Goal: Ask a question: Seek information or help from site administrators or community

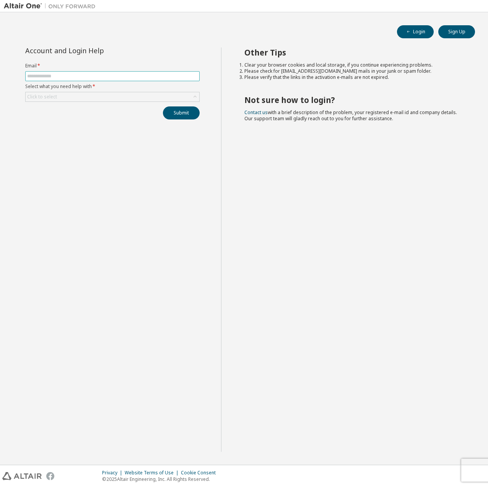
click at [127, 81] on span at bounding box center [112, 76] width 174 height 10
click at [125, 78] on input "text" at bounding box center [112, 76] width 171 height 6
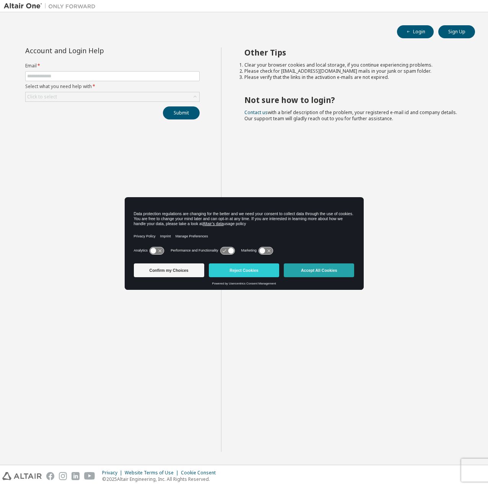
click at [309, 274] on button "Accept All Cookies" at bounding box center [319, 270] width 70 height 14
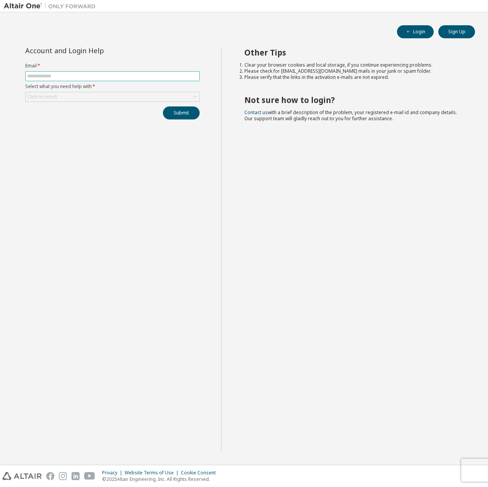
click at [66, 73] on span at bounding box center [112, 76] width 174 height 10
click at [65, 75] on input "text" at bounding box center [112, 76] width 171 height 6
type input "**********"
click at [118, 101] on div "Click to select" at bounding box center [113, 96] width 174 height 9
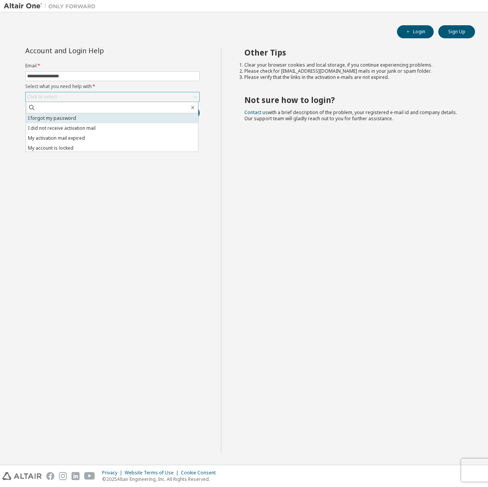
click at [109, 120] on li "I forgot my password" at bounding box center [112, 118] width 172 height 10
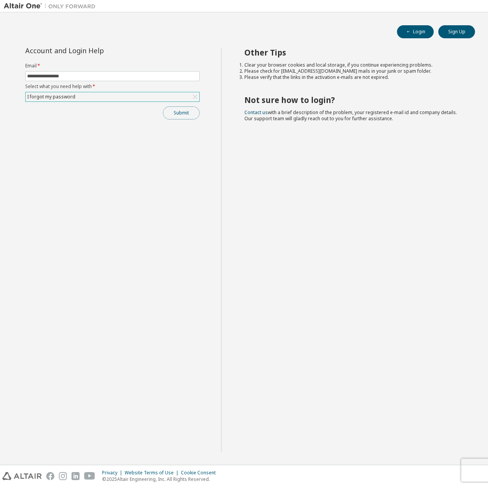
click at [180, 115] on button "Submit" at bounding box center [181, 112] width 37 height 13
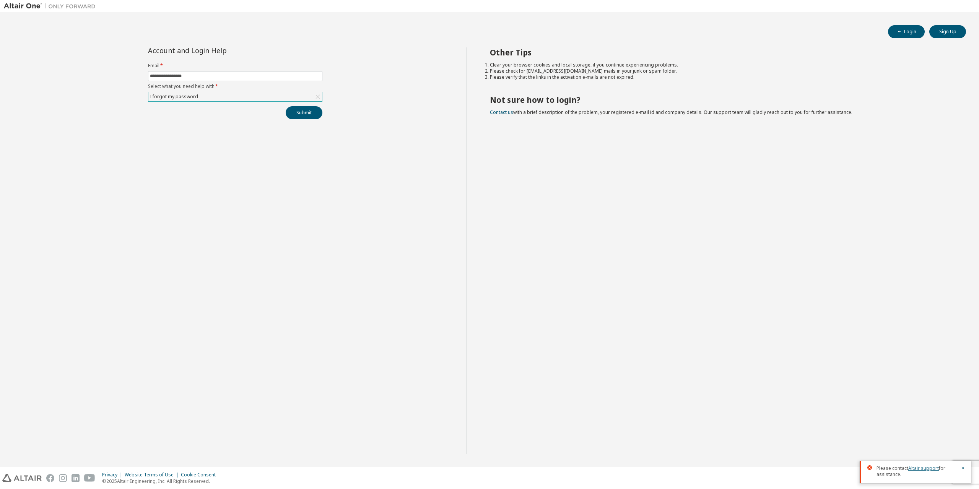
click at [488, 466] on link "Altair support" at bounding box center [924, 468] width 31 height 7
click at [488, 471] on link "Altair support" at bounding box center [924, 468] width 31 height 7
click at [488, 470] on link "Altair support" at bounding box center [924, 468] width 31 height 7
click at [286, 361] on div "**********" at bounding box center [235, 250] width 463 height 407
click at [488, 31] on icon "button" at bounding box center [900, 31] width 5 height 5
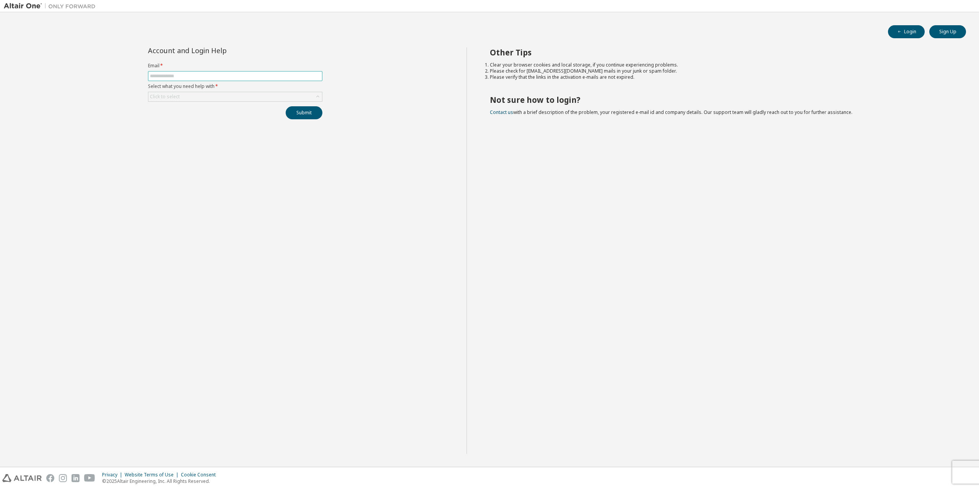
drag, startPoint x: 254, startPoint y: 70, endPoint x: 251, endPoint y: 72, distance: 3.9
click at [254, 70] on form "Email * Select what you need help with * Click to select" at bounding box center [235, 82] width 174 height 39
click at [248, 74] on input "text" at bounding box center [235, 76] width 171 height 6
type input "**********"
click at [220, 95] on div "Click to select" at bounding box center [235, 96] width 174 height 9
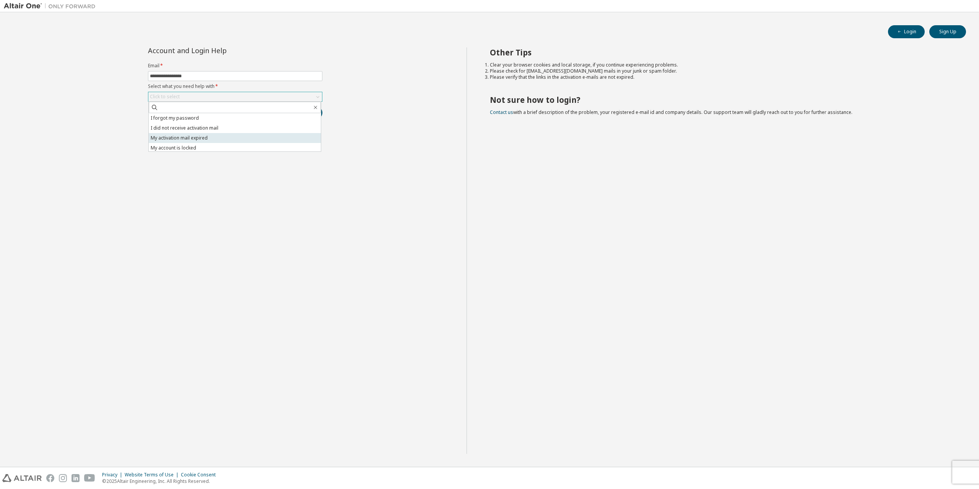
scroll to position [21, 0]
click at [213, 140] on li "I want to reset multi-factor authentication" at bounding box center [235, 137] width 172 height 10
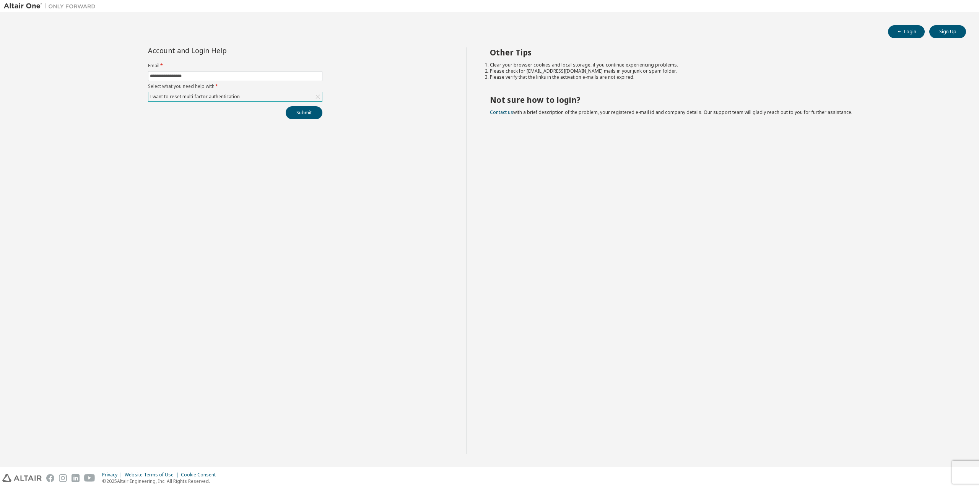
click at [214, 104] on div "**********" at bounding box center [235, 83] width 184 height 72
click at [217, 99] on div "I want to reset multi-factor authentication" at bounding box center [195, 97] width 92 height 8
click at [193, 145] on li "I don't know but can't login" at bounding box center [235, 147] width 172 height 10
click at [302, 114] on button "Submit" at bounding box center [304, 112] width 37 height 13
drag, startPoint x: 941, startPoint y: 469, endPoint x: 908, endPoint y: 468, distance: 32.5
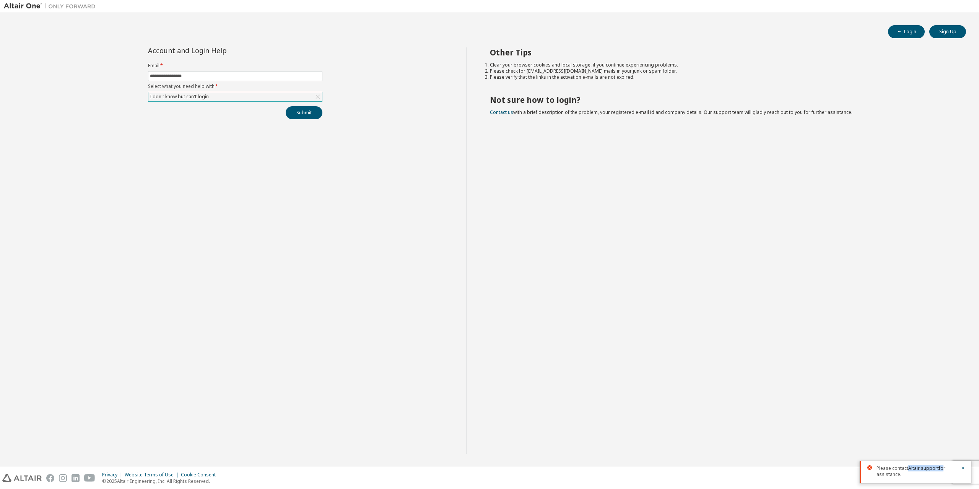
click at [908, 468] on span "Please contact Altair support for assistance." at bounding box center [917, 472] width 80 height 12
copy span "Altair support f"
click at [965, 466] on icon "button" at bounding box center [963, 468] width 5 height 5
drag, startPoint x: 678, startPoint y: 216, endPoint x: 546, endPoint y: 72, distance: 195.0
click at [673, 216] on div "Other Tips Clear your browser cookies and local storage, if you continue experi…" at bounding box center [721, 250] width 509 height 407
